Goal: Transaction & Acquisition: Purchase product/service

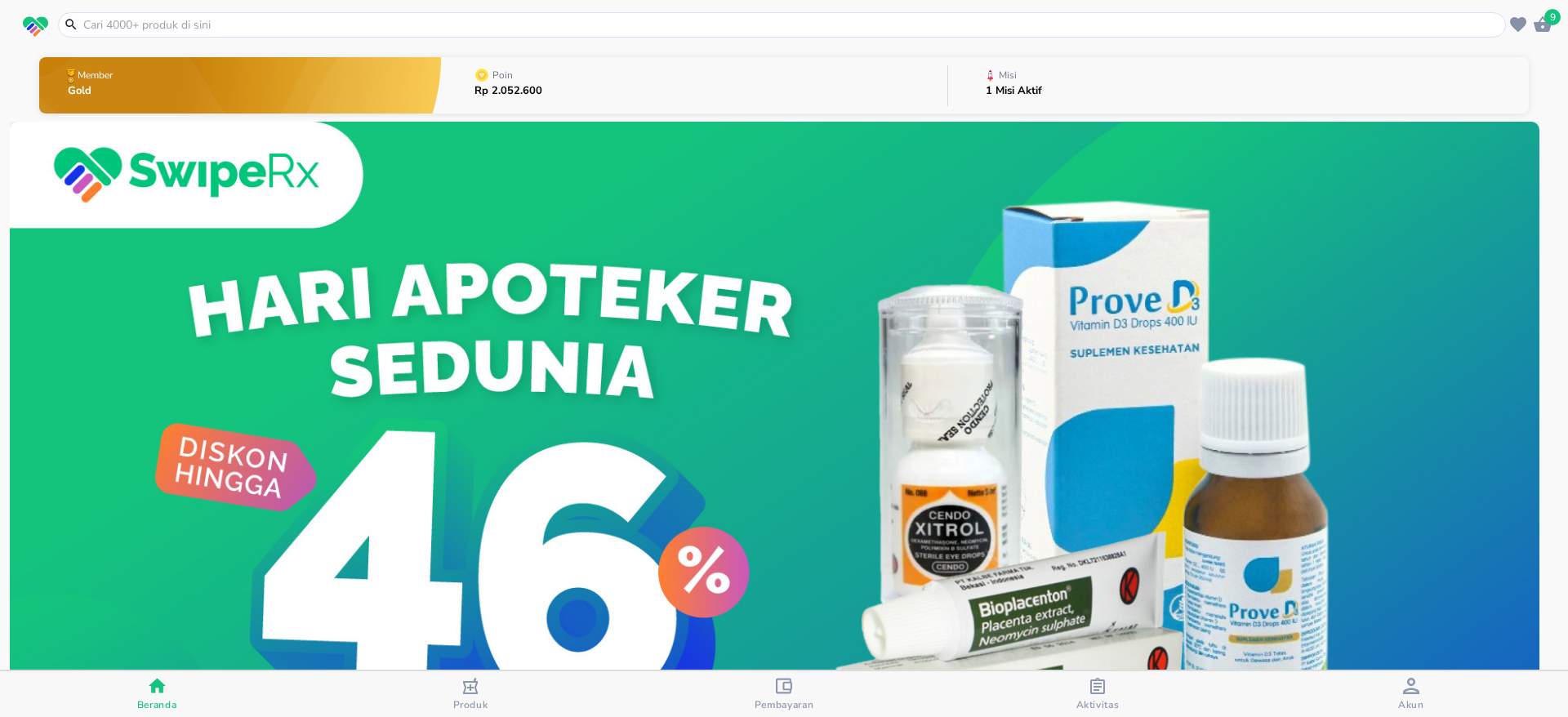
click at [761, 23] on input "text" at bounding box center [792, 25] width 1420 height 18
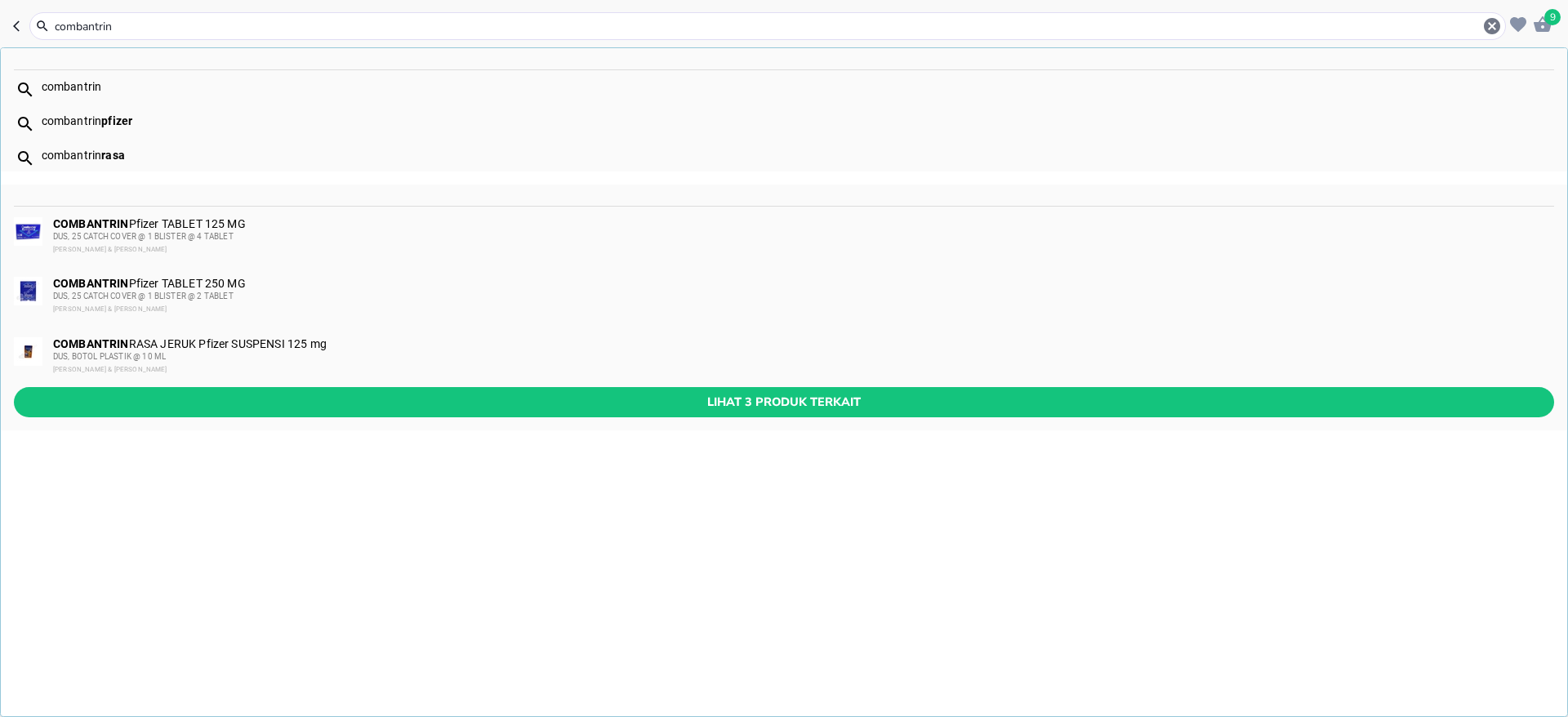
type input "combantrin"
click at [262, 293] on div "DUS, 25 CATCH COVER @ 1 BLISTER @ 2 TABLET" at bounding box center [803, 297] width 1500 height 13
